Goal: Register for event/course

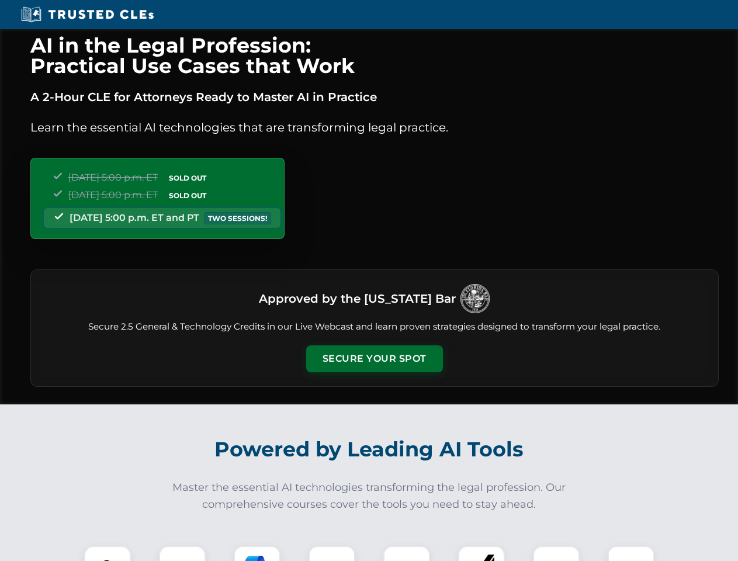
click at [374, 359] on button "Secure Your Spot" at bounding box center [374, 358] width 137 height 27
click at [108, 554] on img at bounding box center [108, 569] width 34 height 34
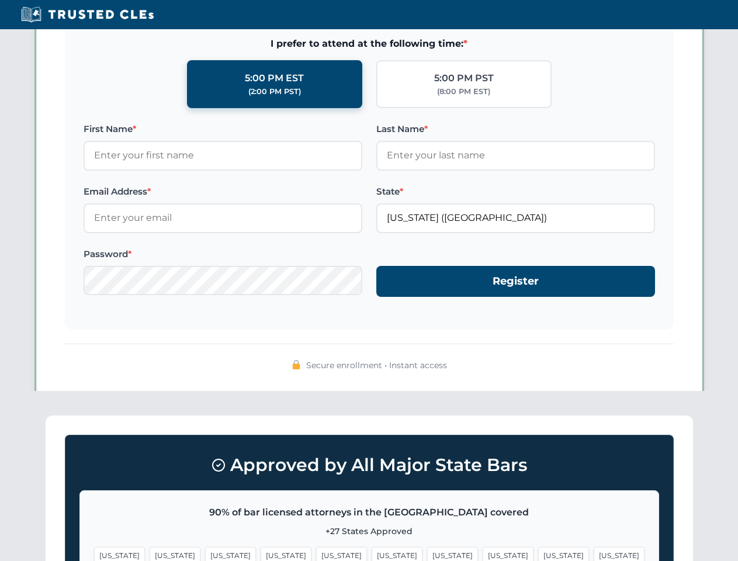
click at [427, 554] on span "[US_STATE]" at bounding box center [452, 555] width 51 height 17
click at [538, 554] on span "[US_STATE]" at bounding box center [563, 555] width 51 height 17
